Goal: Information Seeking & Learning: Learn about a topic

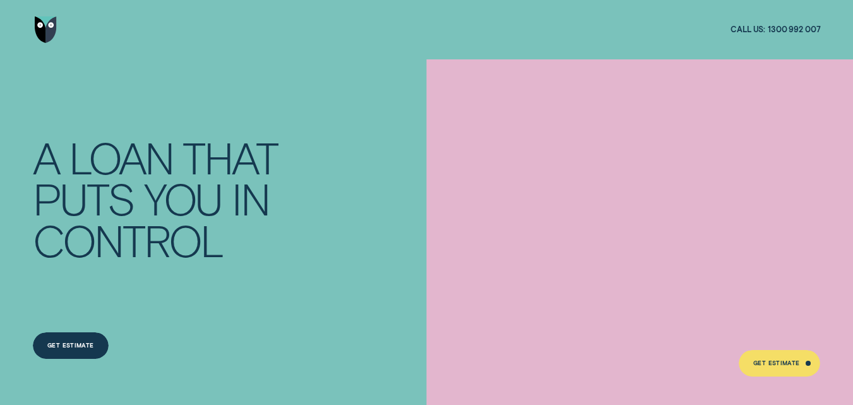
click at [52, 25] on img "Go to home page" at bounding box center [46, 29] width 22 height 27
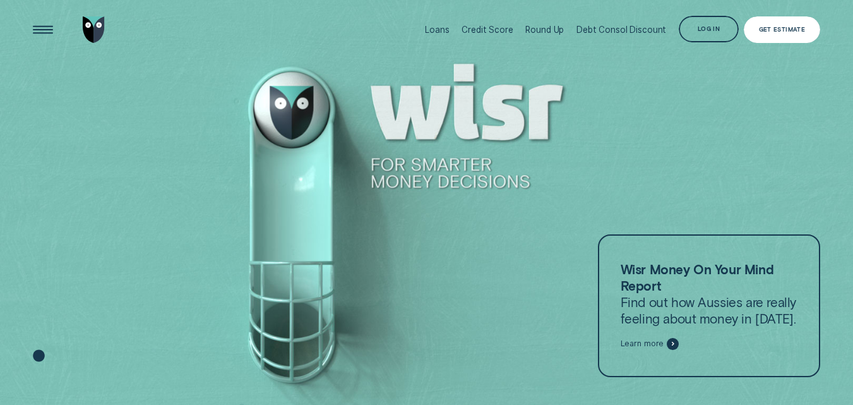
click at [784, 32] on div "Get Estimate" at bounding box center [782, 29] width 47 height 5
click at [622, 32] on div "Debt Consol Discount" at bounding box center [622, 30] width 90 height 10
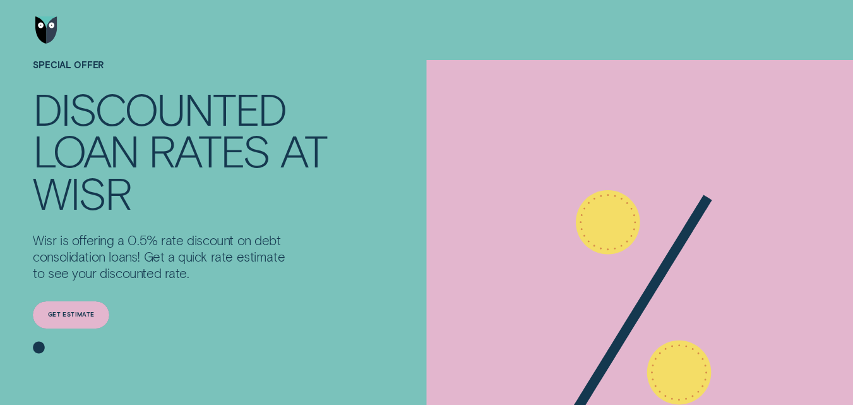
click at [64, 317] on div "Get estimate" at bounding box center [71, 314] width 47 height 5
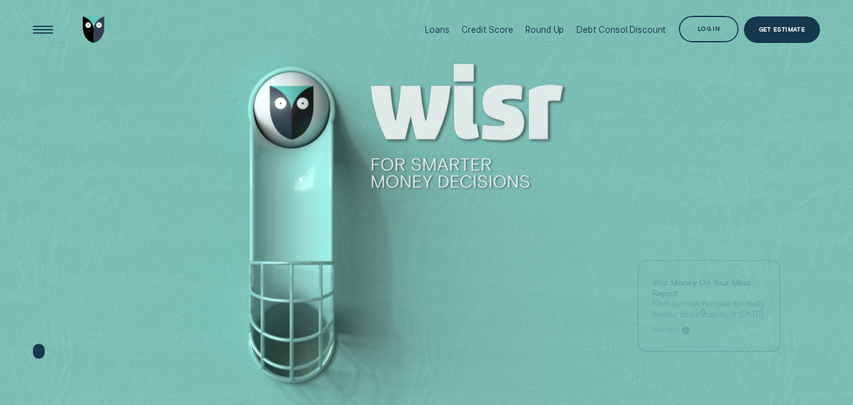
click at [455, 35] on li "Loans" at bounding box center [437, 30] width 37 height 60
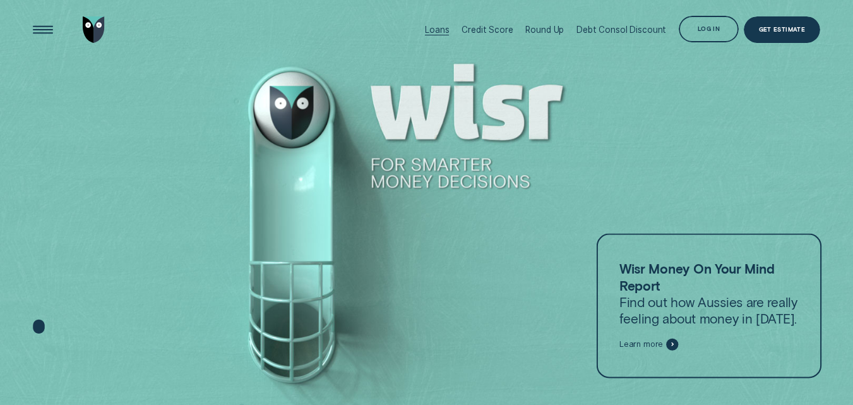
click at [449, 30] on div "Loans" at bounding box center [437, 30] width 24 height 10
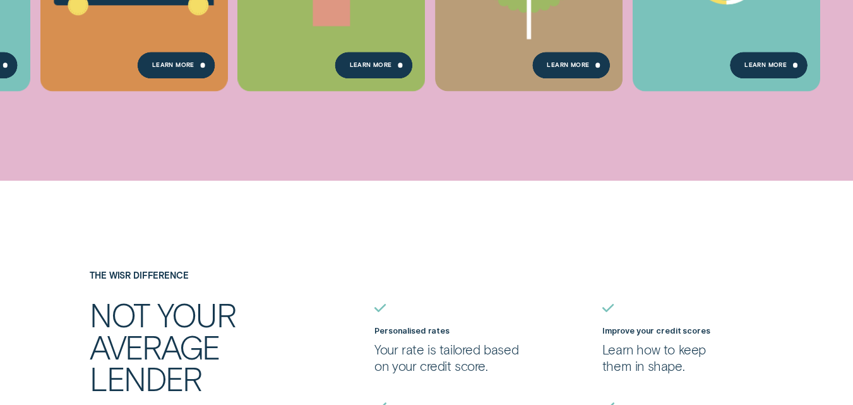
scroll to position [695, 0]
